Goal: Transaction & Acquisition: Purchase product/service

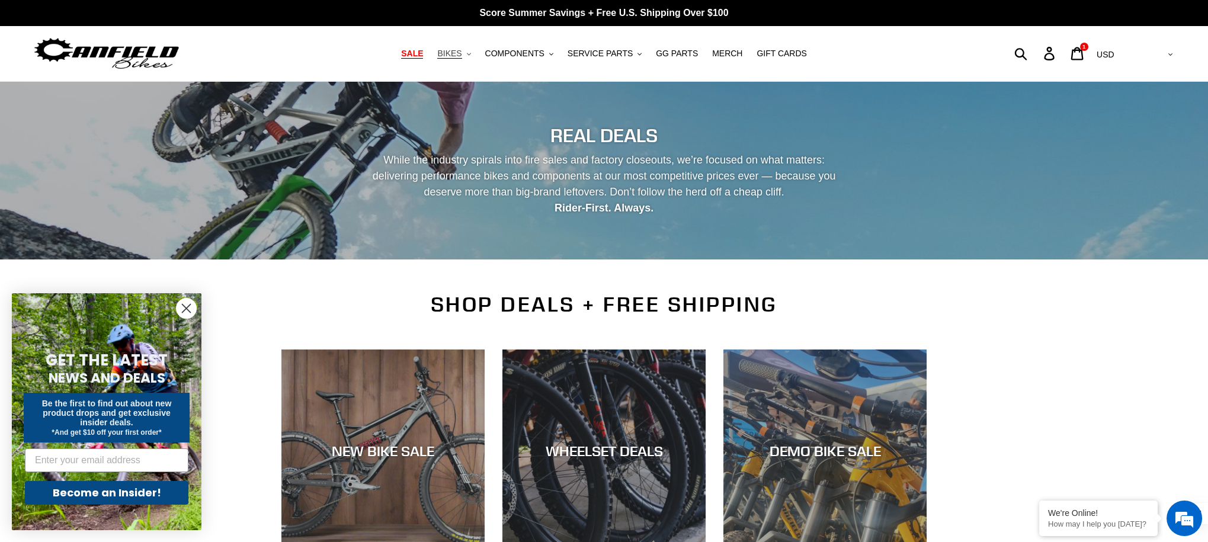
click at [455, 55] on span "BIKES" at bounding box center [449, 54] width 24 height 10
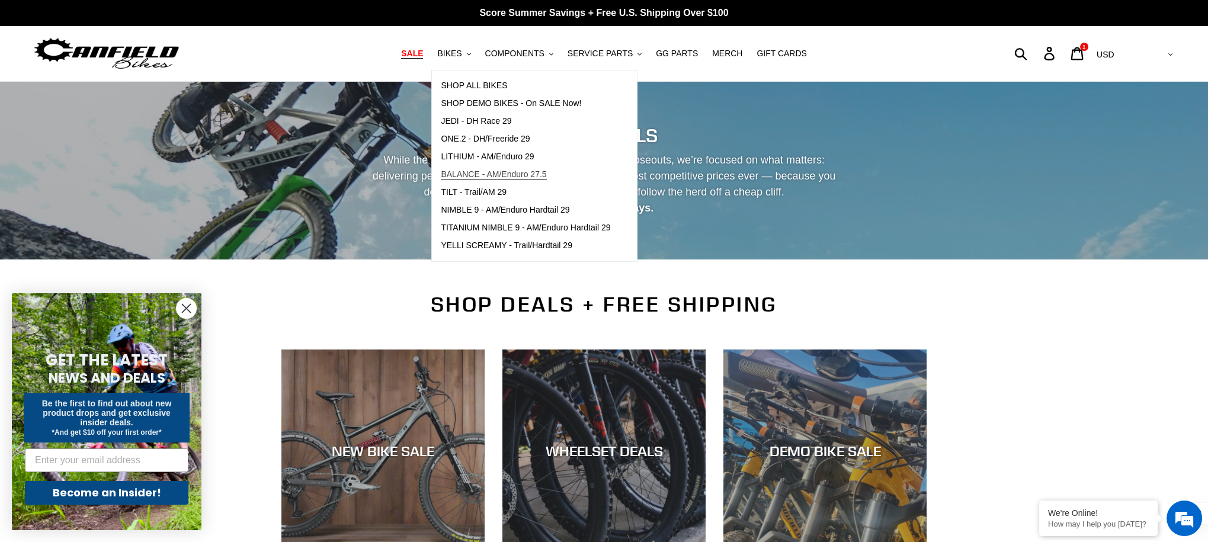
click at [523, 174] on span "BALANCE - AM/Enduro 27.5" at bounding box center [493, 174] width 105 height 10
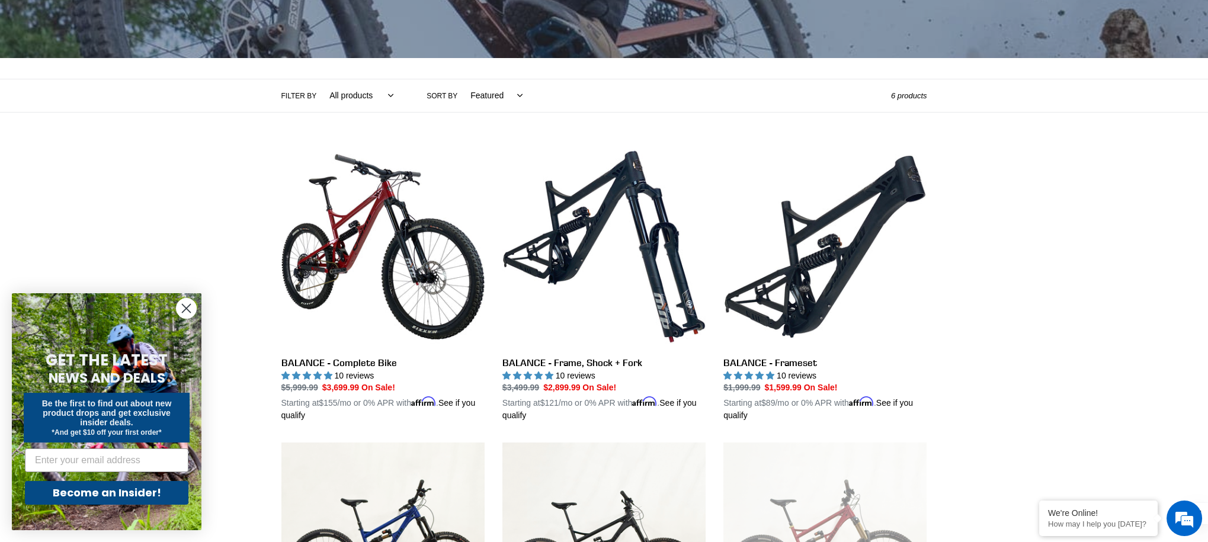
scroll to position [249, 0]
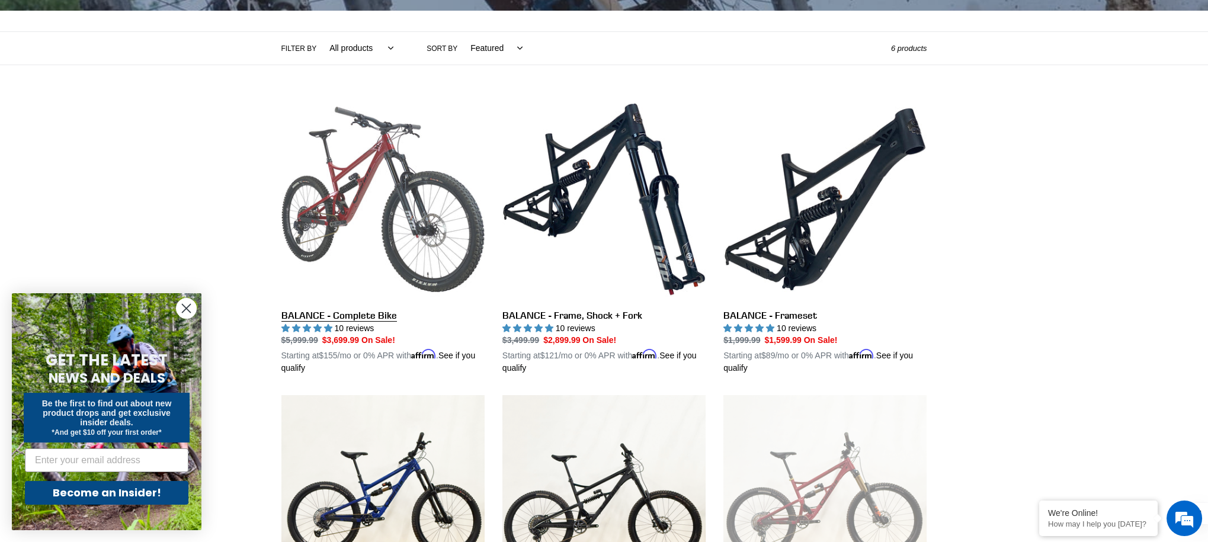
click at [367, 177] on link "BALANCE - Complete Bike" at bounding box center [382, 236] width 203 height 277
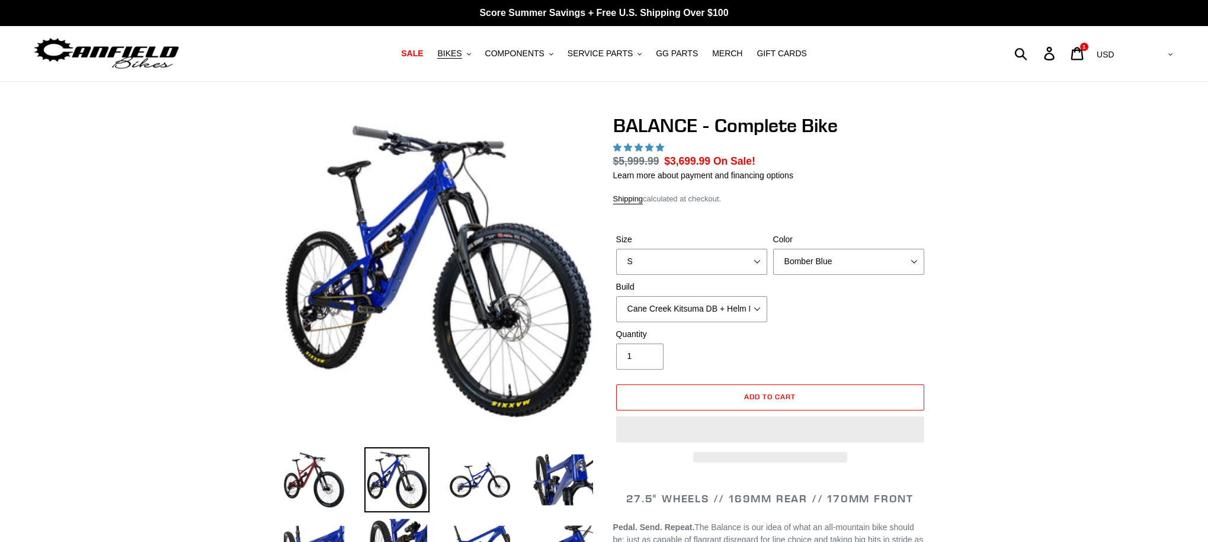
select select "highest-rating"
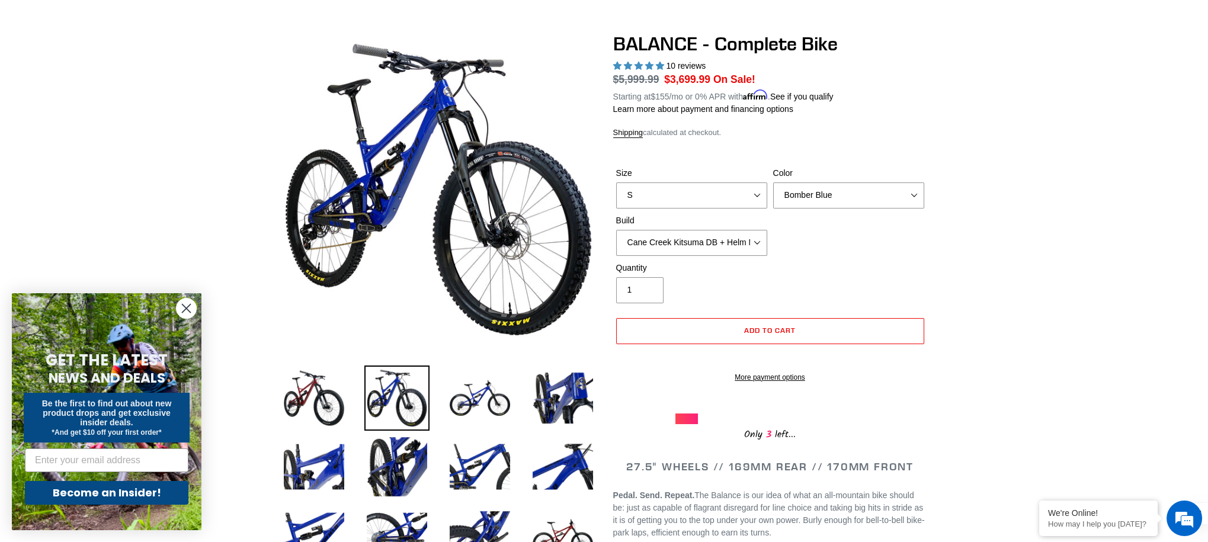
scroll to position [84, 0]
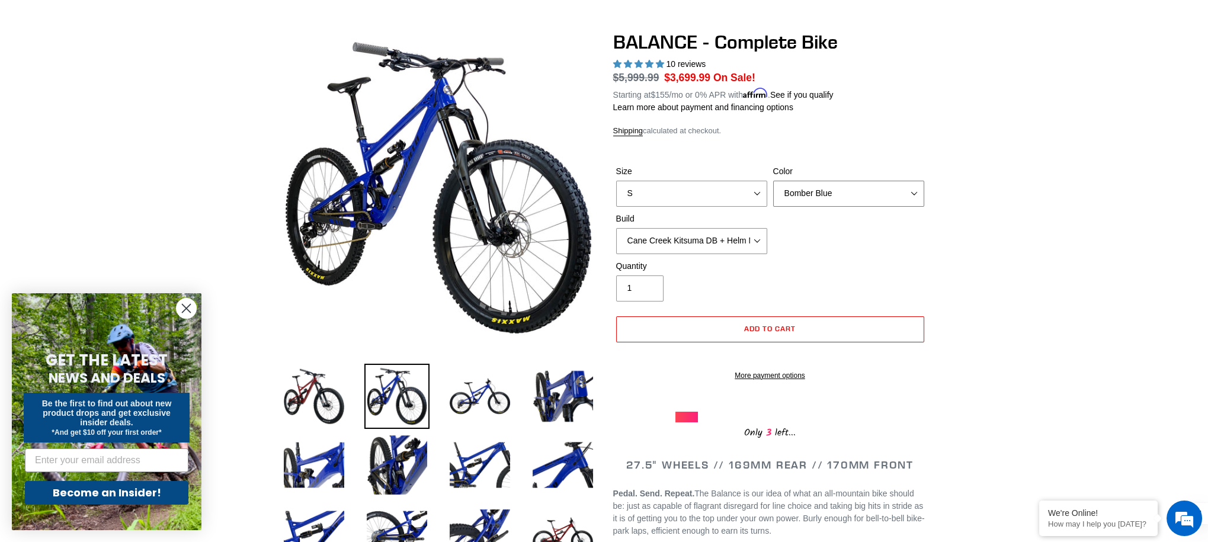
click at [920, 191] on select "Bomber Blue Goat's Blood Stealth Black" at bounding box center [848, 194] width 151 height 26
click at [755, 239] on select "Cane Creek Kitsuma DB + Helm MKII + SRAM GX Cane Creek Kitsuma DB + Helm MKII +…" at bounding box center [691, 241] width 151 height 26
click at [616, 228] on select "Cane Creek Kitsuma DB + Helm MKII + SRAM GX Cane Creek Kitsuma DB + Helm MKII +…" at bounding box center [691, 241] width 151 height 26
click at [756, 238] on select "Cane Creek Kitsuma DB + Helm MKII + SRAM GX Cane Creek Kitsuma DB + Helm MKII +…" at bounding box center [691, 241] width 151 height 26
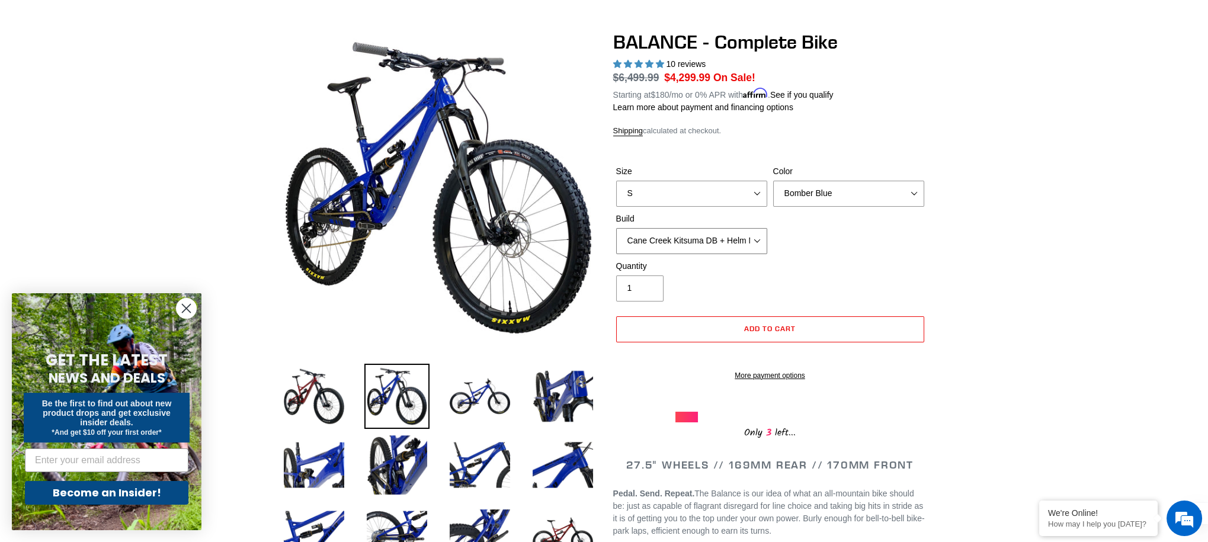
click at [616, 228] on select "Cane Creek Kitsuma DB + Helm MKII + SRAM GX Cane Creek Kitsuma DB + Helm MKII +…" at bounding box center [691, 241] width 151 height 26
click at [757, 237] on select "Cane Creek Kitsuma DB + Helm MKII + SRAM GX Cane Creek Kitsuma DB + Helm MKII +…" at bounding box center [691, 241] width 151 height 26
click at [743, 232] on select "Cane Creek Kitsuma DB + Helm MKII + SRAM GX Cane Creek Kitsuma DB + Helm MKII +…" at bounding box center [691, 241] width 151 height 26
click at [616, 228] on select "Cane Creek Kitsuma DB + Helm MKII + SRAM GX Cane Creek Kitsuma DB + Helm MKII +…" at bounding box center [691, 241] width 151 height 26
click at [757, 239] on select "Cane Creek Kitsuma DB + Helm MKII + SRAM GX Cane Creek Kitsuma DB + Helm MKII +…" at bounding box center [691, 241] width 151 height 26
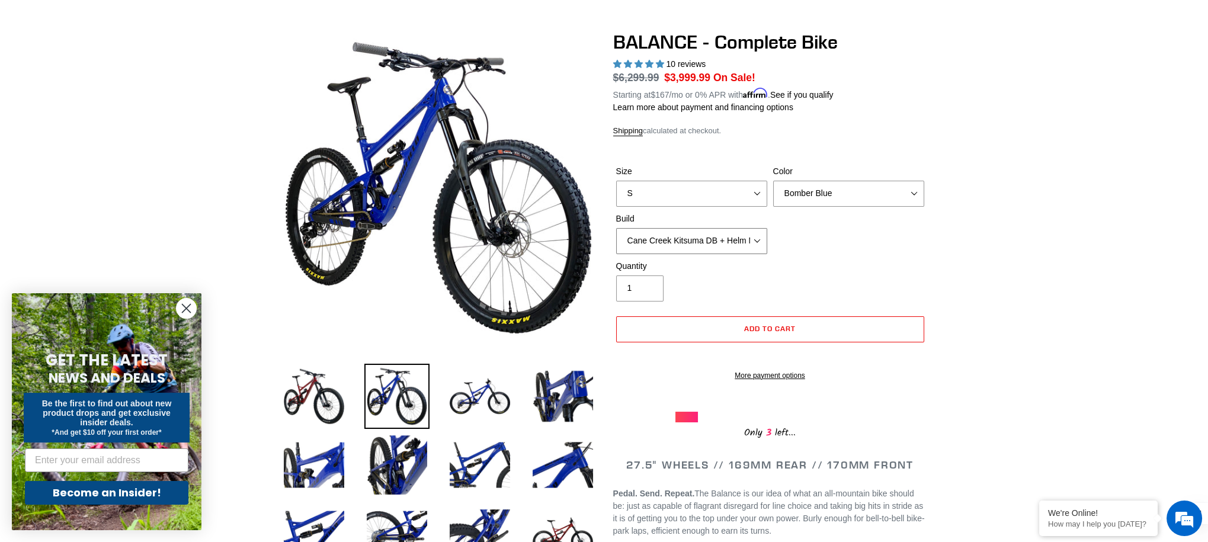
select select "Cane Creek Kitsuma DB + Helm MKII + SRAM GX"
click at [616, 228] on select "Cane Creek Kitsuma DB + Helm MKII + SRAM GX Cane Creek Kitsuma DB + Helm MKII +…" at bounding box center [691, 241] width 151 height 26
click at [862, 201] on select "Bomber Blue Goat's Blood Stealth Black" at bounding box center [848, 194] width 151 height 26
click at [773, 181] on select "Bomber Blue Goat's Blood Stealth Black" at bounding box center [848, 194] width 151 height 26
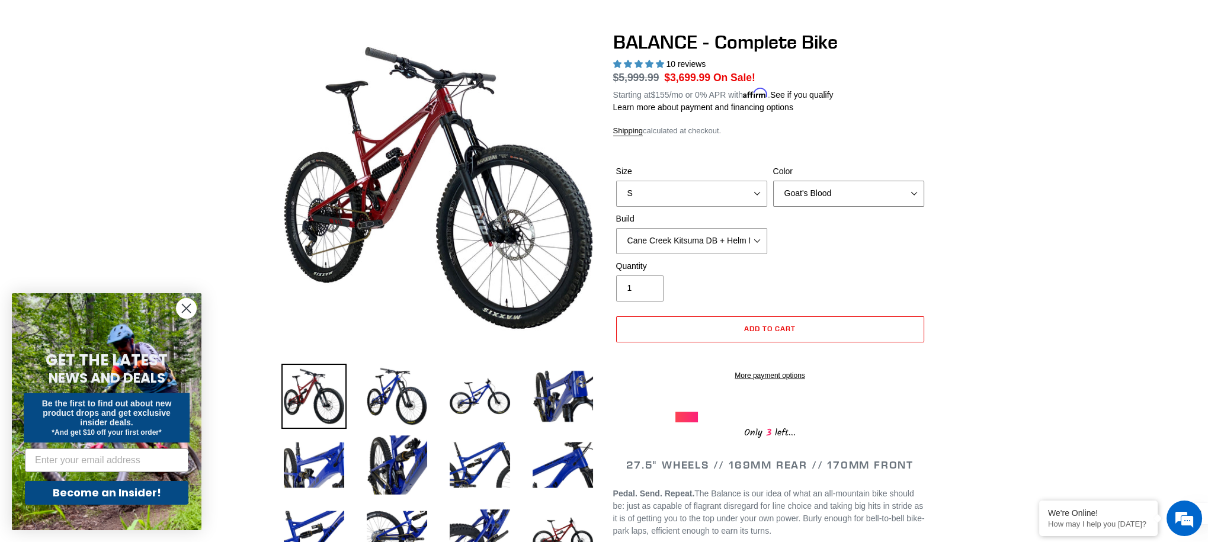
click at [868, 190] on select "Bomber Blue Goat's Blood Stealth Black" at bounding box center [848, 194] width 151 height 26
select select "Stealth Black"
click at [773, 181] on select "Bomber Blue Goat's Blood Stealth Black" at bounding box center [848, 194] width 151 height 26
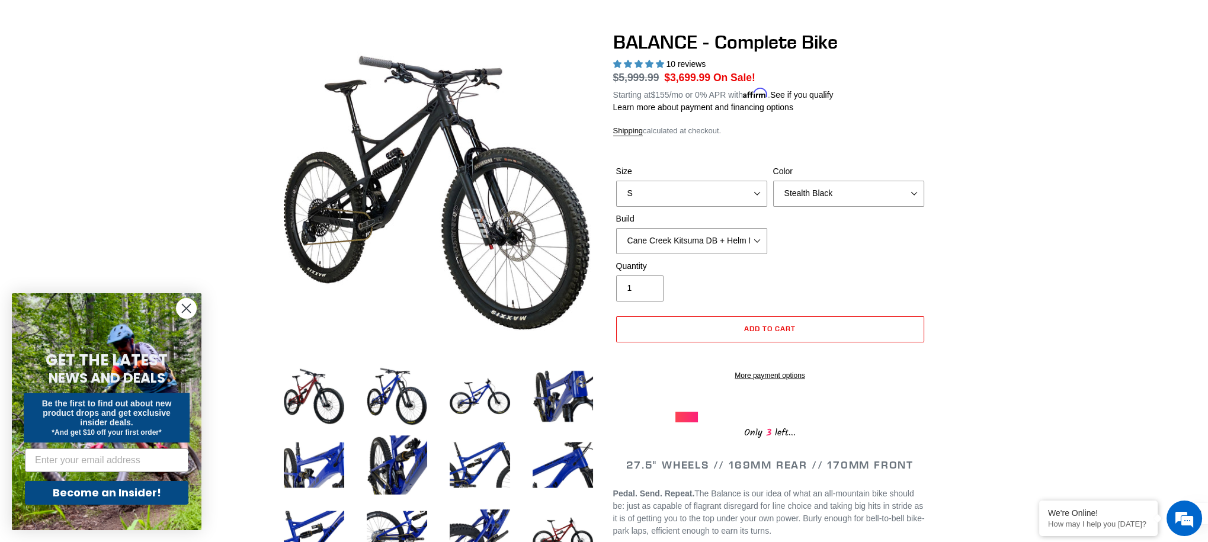
click at [859, 226] on div "Size S M L XL Color Bomber Blue Goat's Blood Stealth Black Build Cane Creek Kit…" at bounding box center [770, 212] width 314 height 95
click at [738, 242] on select "Cane Creek Kitsuma DB + Helm MKII + SRAM GX Cane Creek Kitsuma DB + Helm MKII +…" at bounding box center [691, 241] width 151 height 26
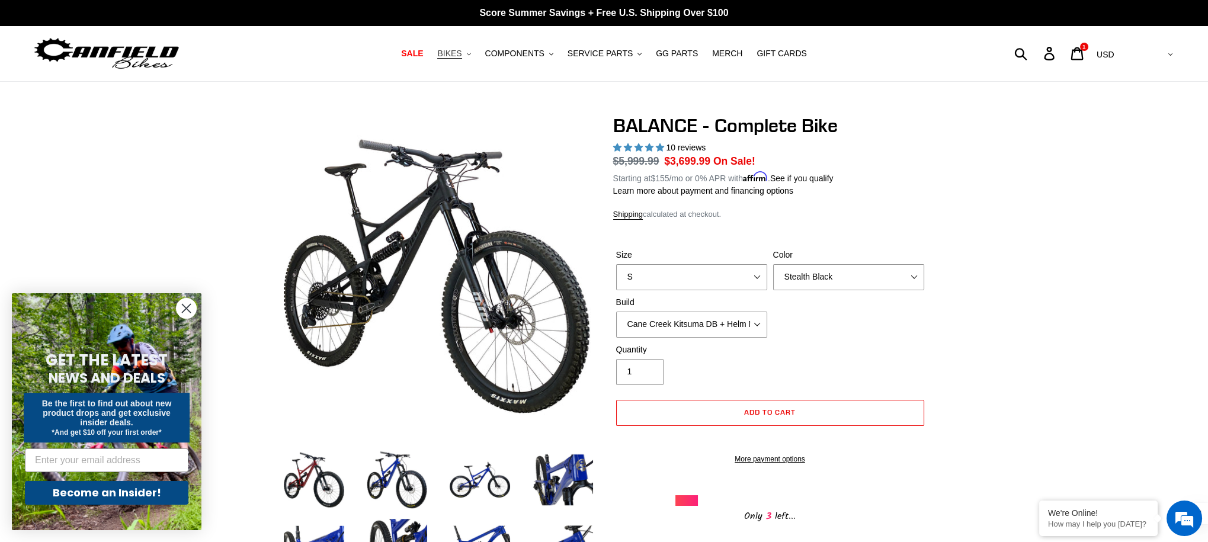
click at [455, 54] on span "BIKES" at bounding box center [449, 54] width 24 height 10
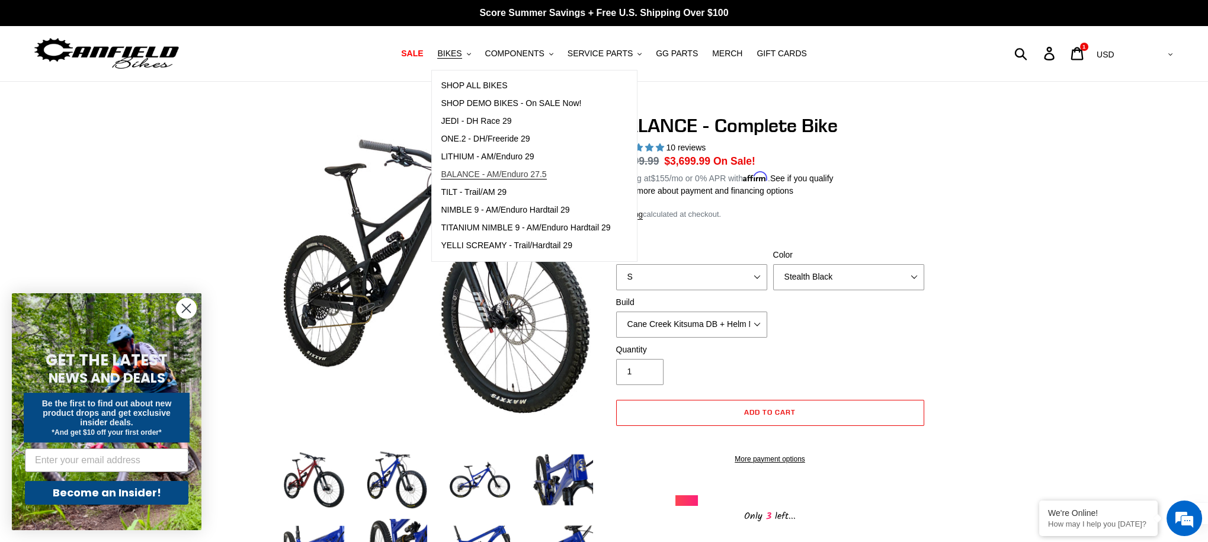
click at [518, 171] on span "BALANCE - AM/Enduro 27.5" at bounding box center [493, 174] width 105 height 10
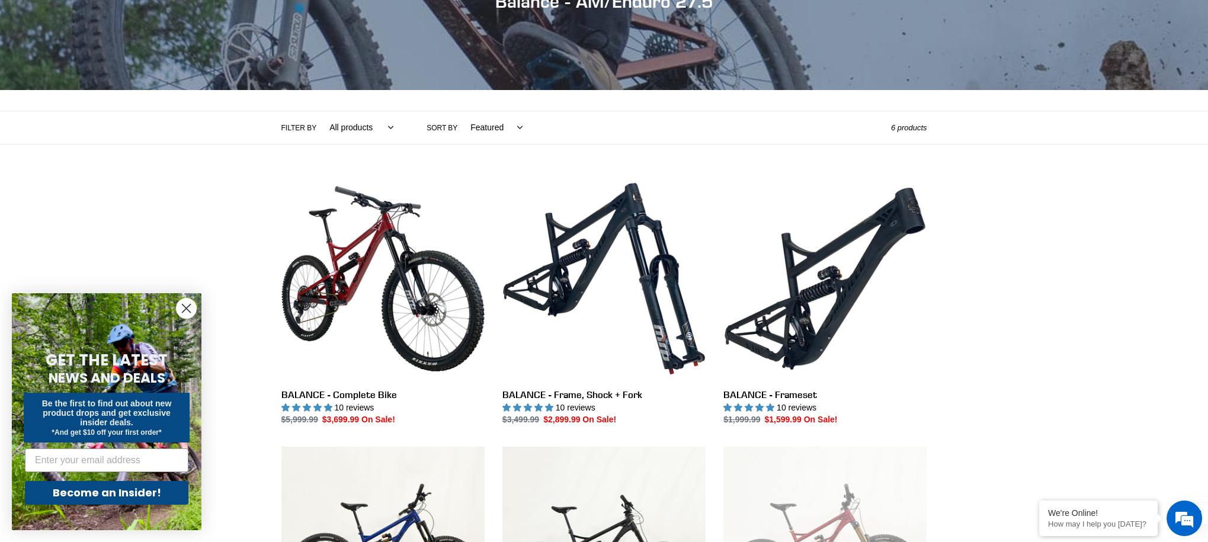
scroll to position [287, 0]
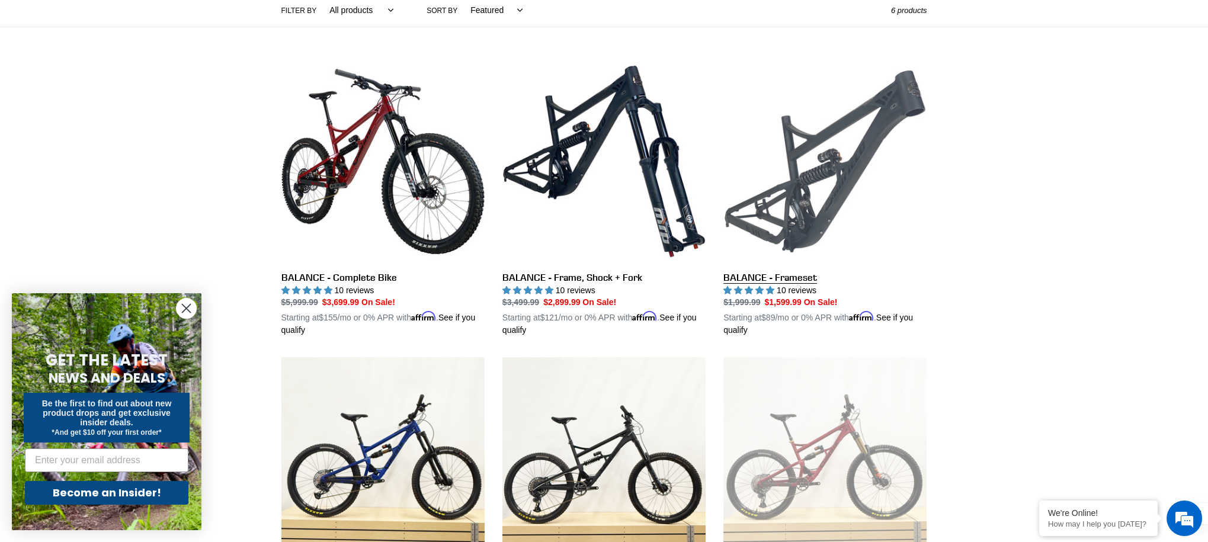
click at [815, 196] on link "BALANCE - Frameset" at bounding box center [824, 198] width 203 height 277
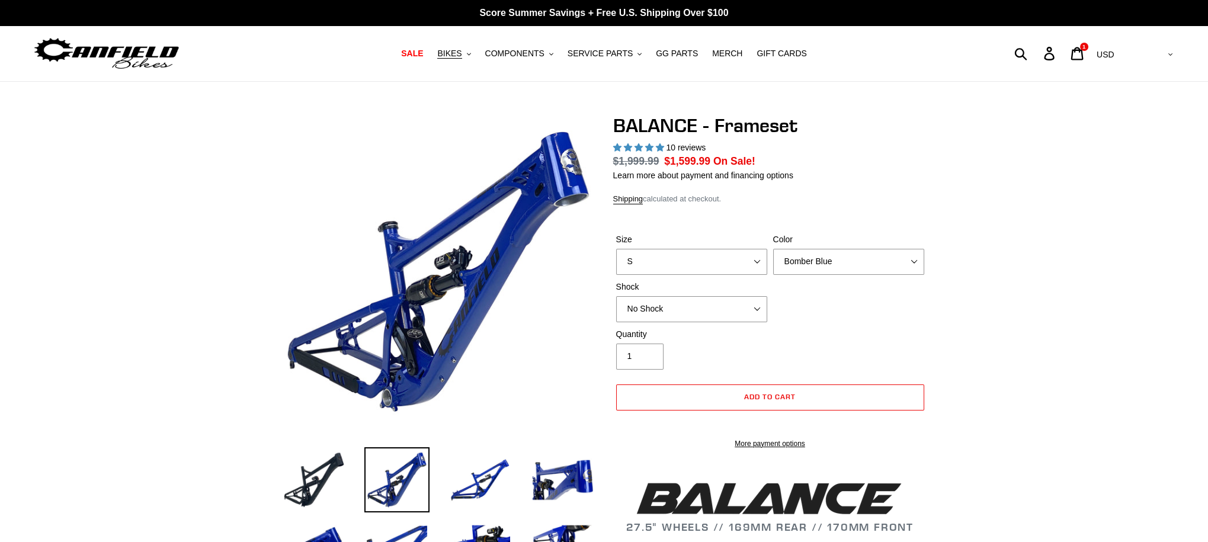
select select "highest-rating"
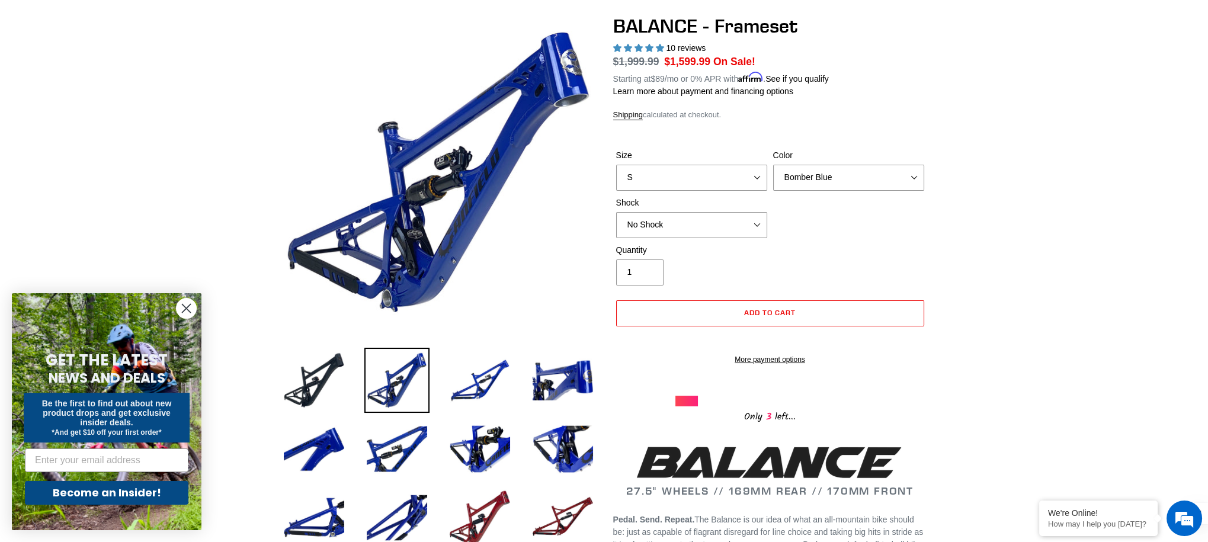
scroll to position [115, 0]
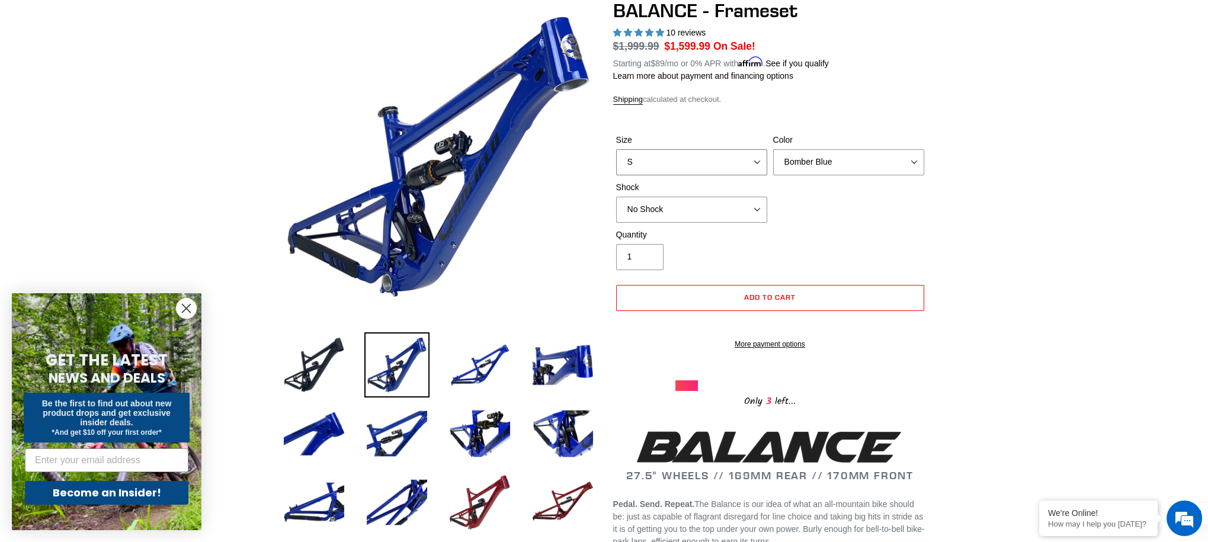
click at [721, 156] on select "S M L XL" at bounding box center [691, 162] width 151 height 26
click at [839, 161] on select "Bomber Blue Goat's Blood Stealth Black" at bounding box center [848, 162] width 151 height 26
select select "Stealth Black"
click at [773, 149] on select "Bomber Blue Goat's Blood Stealth Black" at bounding box center [848, 162] width 151 height 26
